Goal: Register for event/course

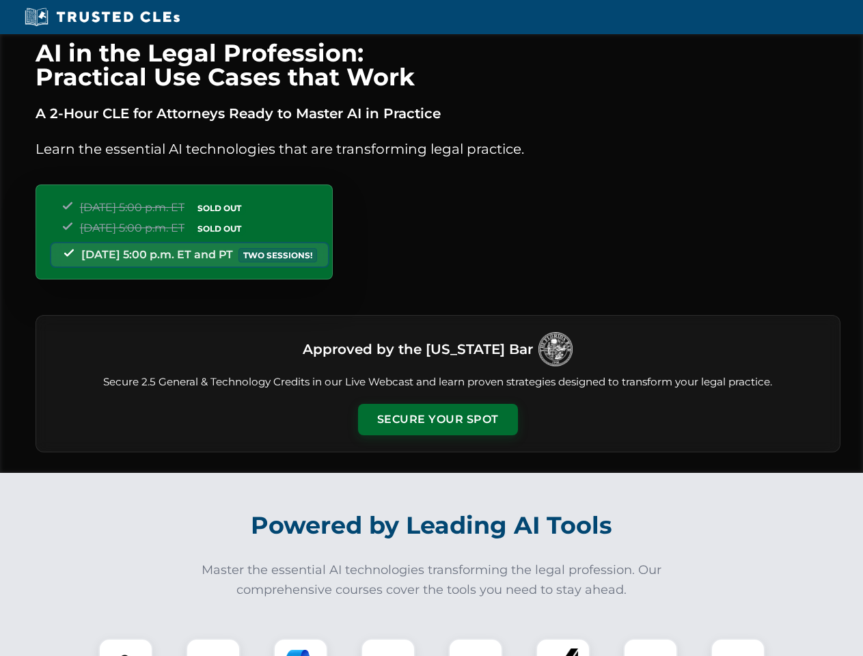
click at [437, 419] on button "Secure Your Spot" at bounding box center [438, 419] width 160 height 31
click at [126, 647] on img at bounding box center [126, 666] width 40 height 40
click at [213, 647] on div at bounding box center [213, 665] width 55 height 55
